Goal: Connect with others: Connect with others

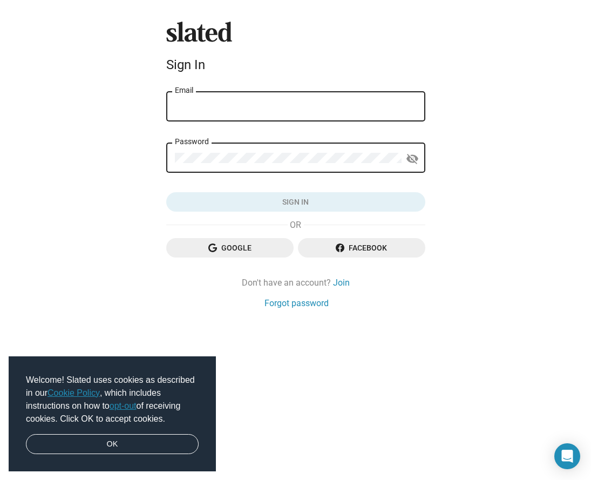
type input "akinkongi@gmail.com"
click at [295, 202] on button "Sign in" at bounding box center [295, 201] width 259 height 19
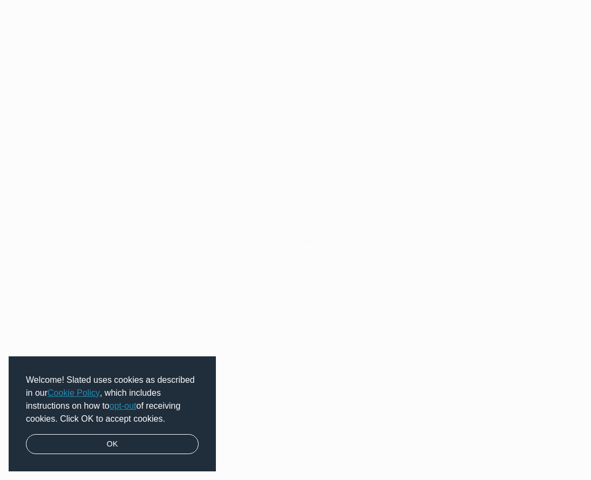
click at [131, 409] on link "opt-out" at bounding box center [123, 405] width 27 height 9
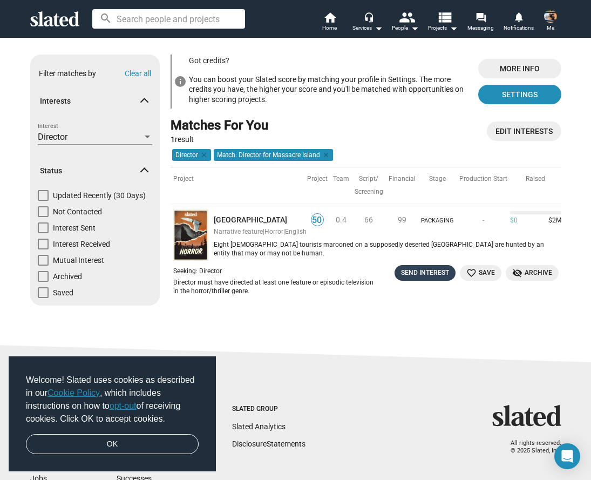
click at [415, 268] on div "Send Interest" at bounding box center [425, 272] width 48 height 11
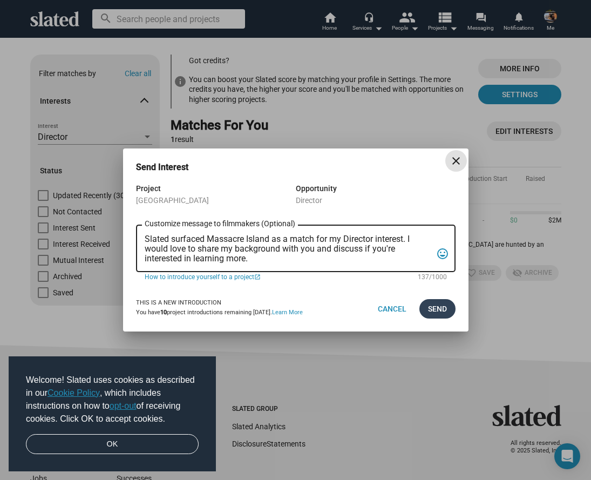
click at [431, 304] on span "Send" at bounding box center [437, 308] width 19 height 19
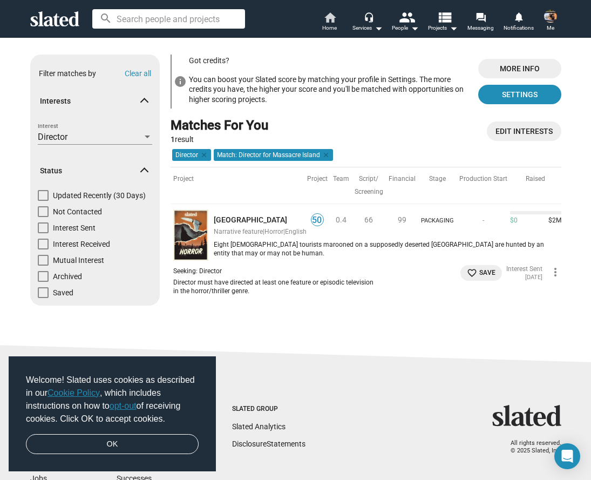
click at [325, 24] on span "Home" at bounding box center [329, 28] width 15 height 13
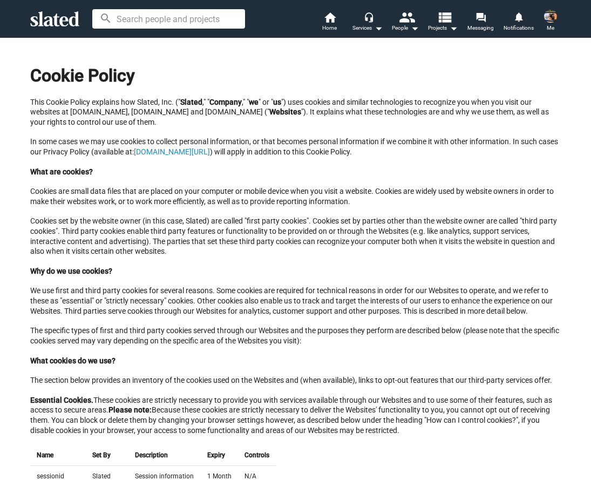
scroll to position [312, 0]
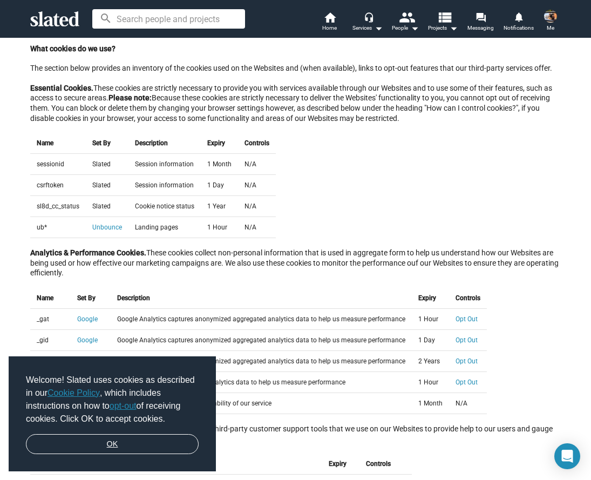
click at [129, 446] on link "OK" at bounding box center [112, 444] width 173 height 21
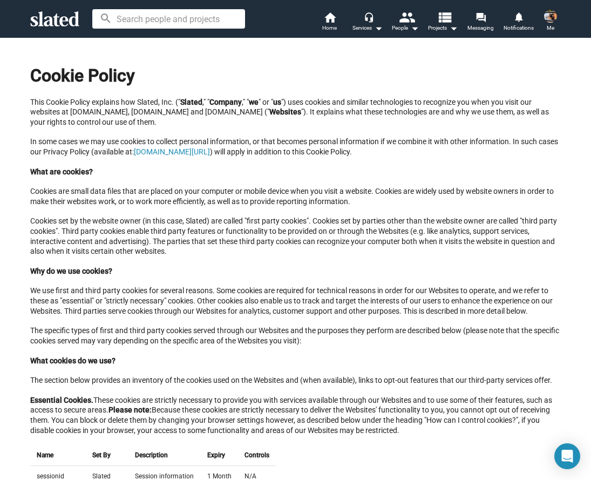
scroll to position [0, 0]
